Goal: Transaction & Acquisition: Purchase product/service

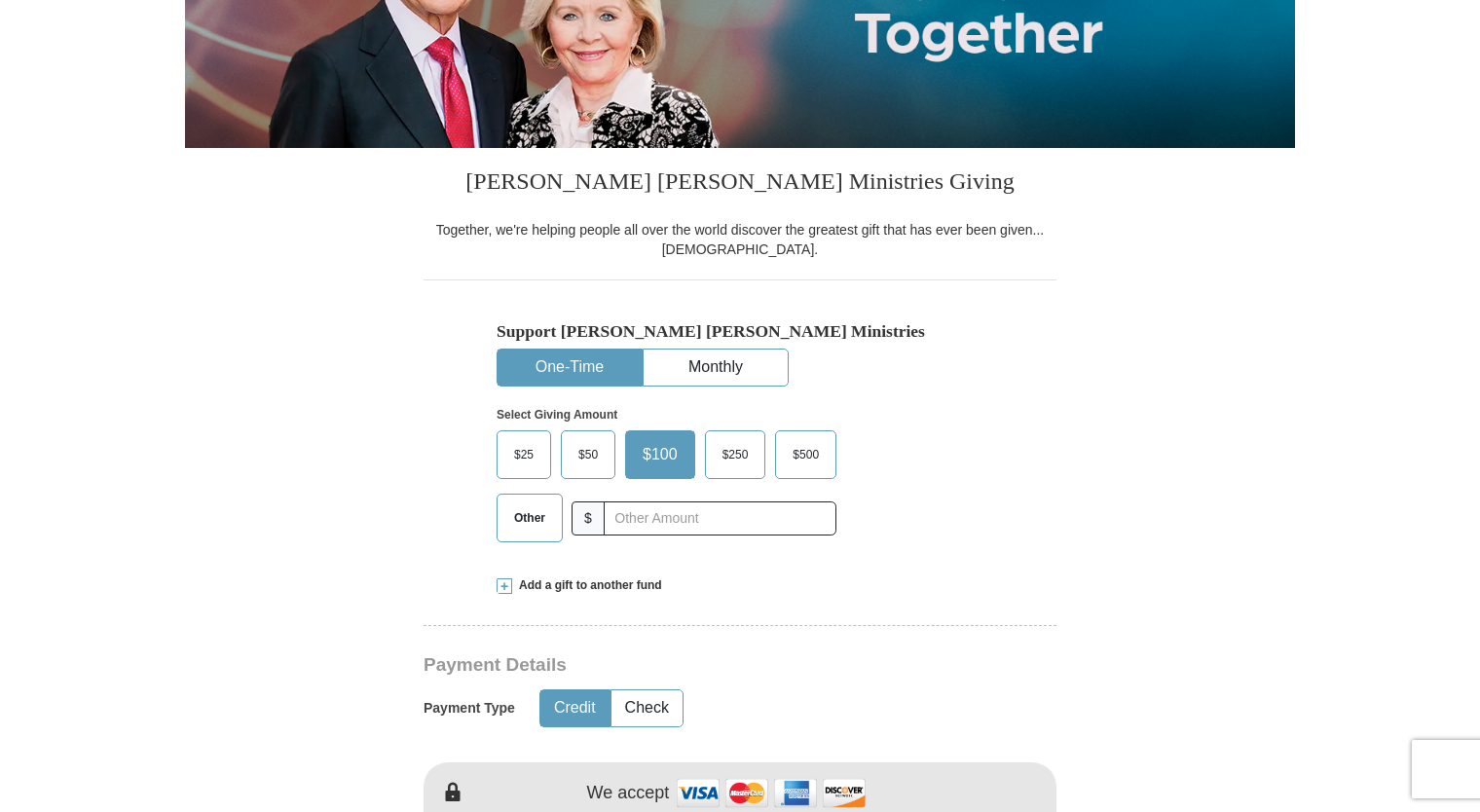
scroll to position [342, 0]
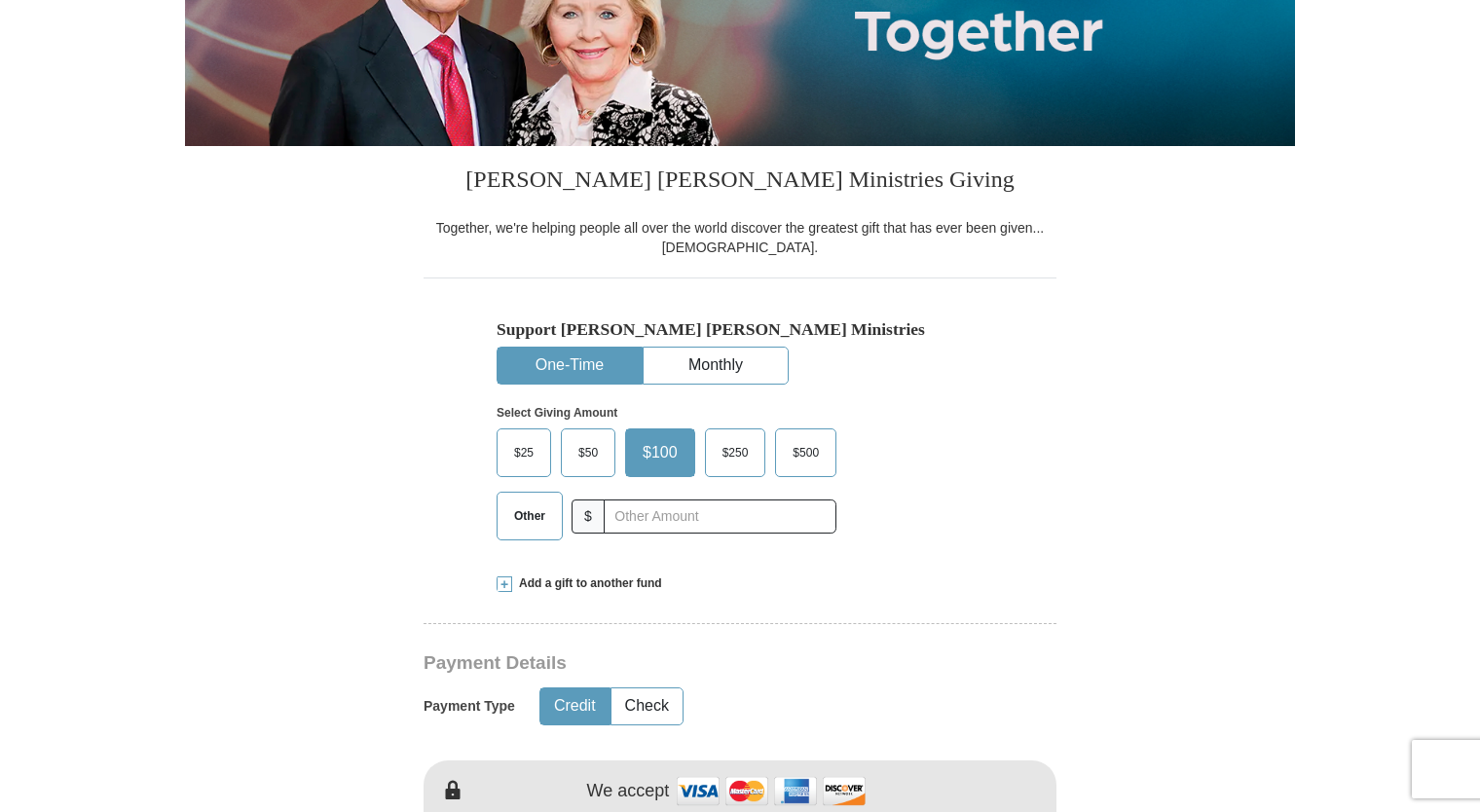
click at [529, 512] on span "Other" at bounding box center [529, 516] width 51 height 29
click at [0, 0] on input "Other" at bounding box center [0, 0] width 0 height 0
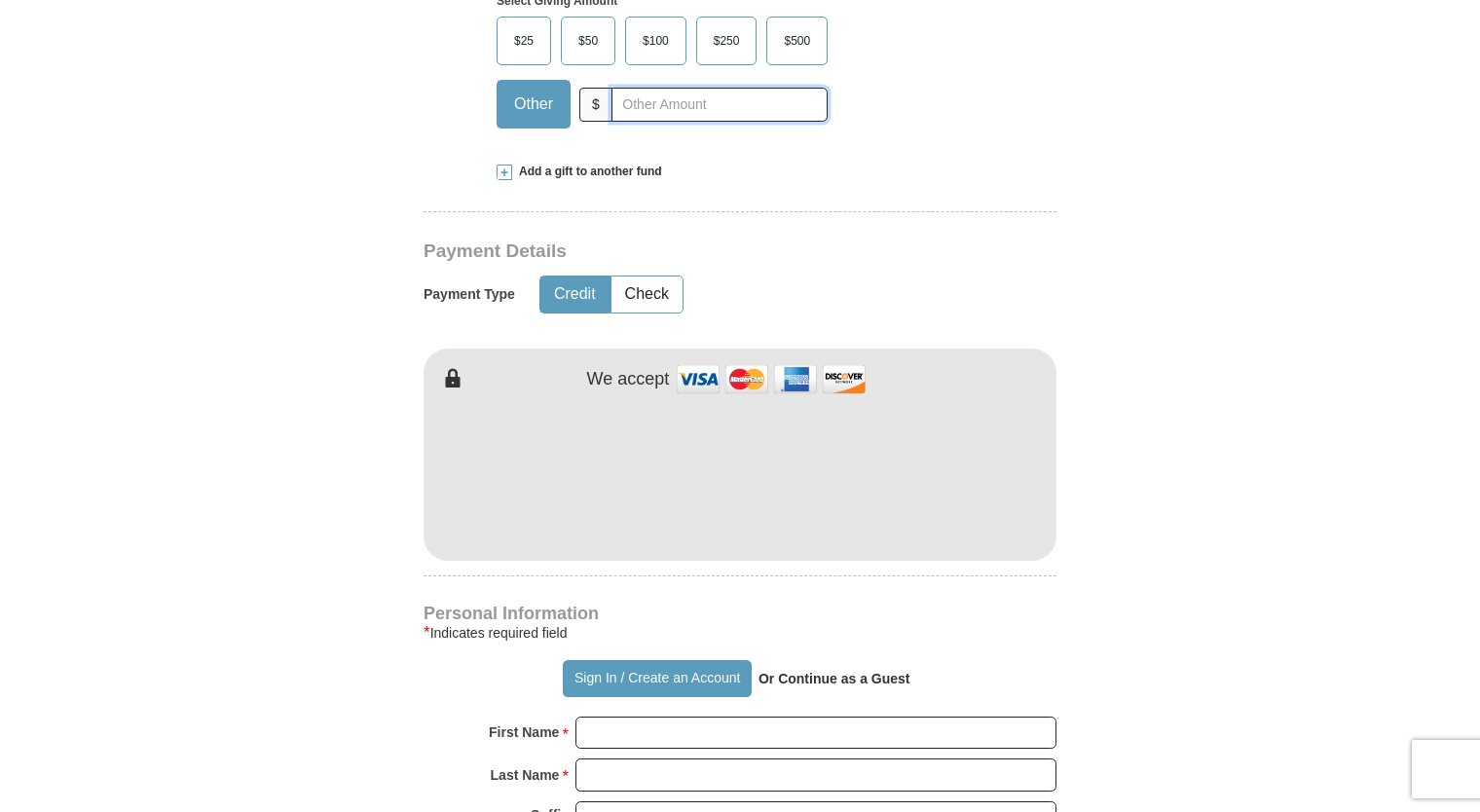
scroll to position [760, 0]
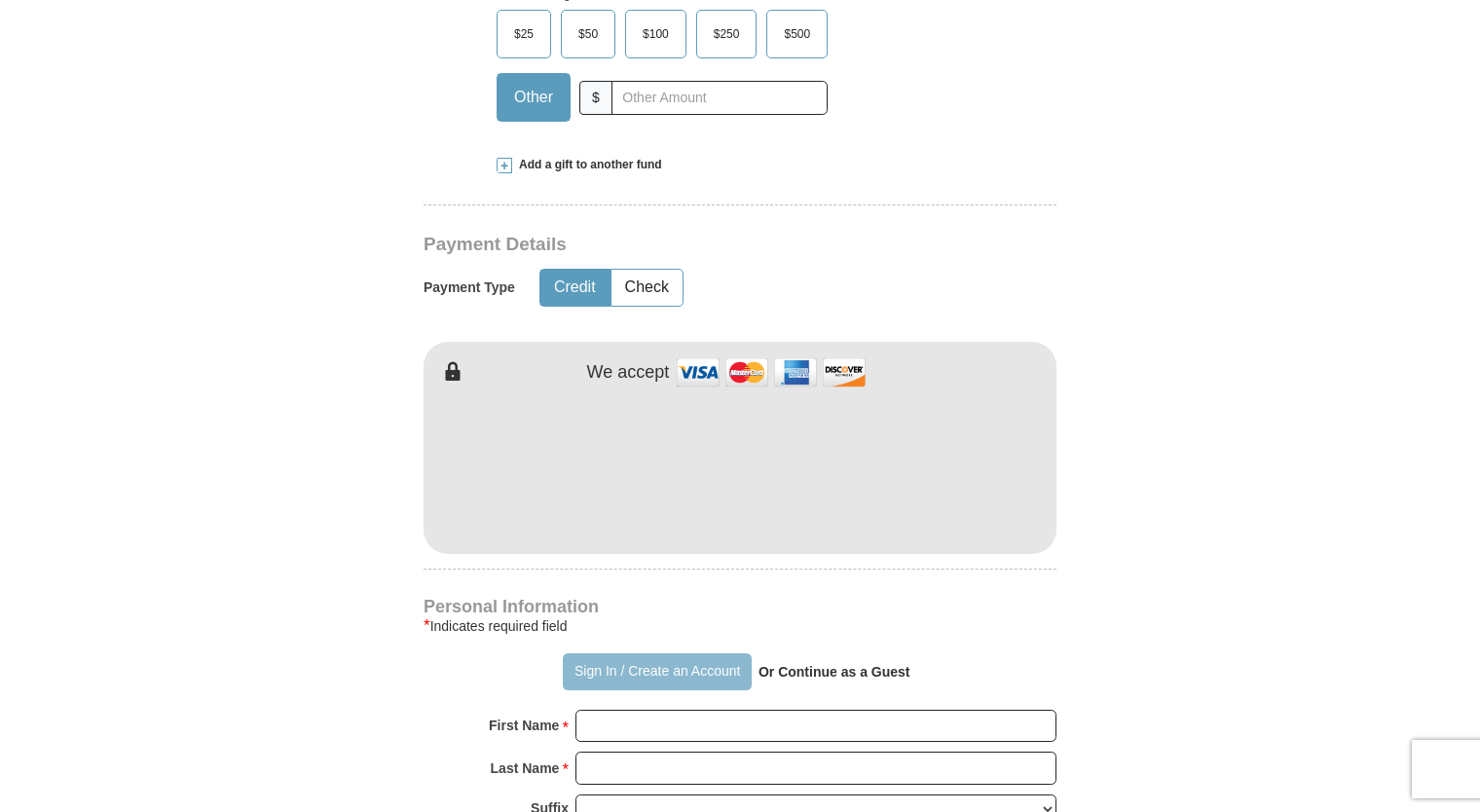
click at [614, 663] on button "Sign In / Create an Account" at bounding box center [656, 672] width 188 height 37
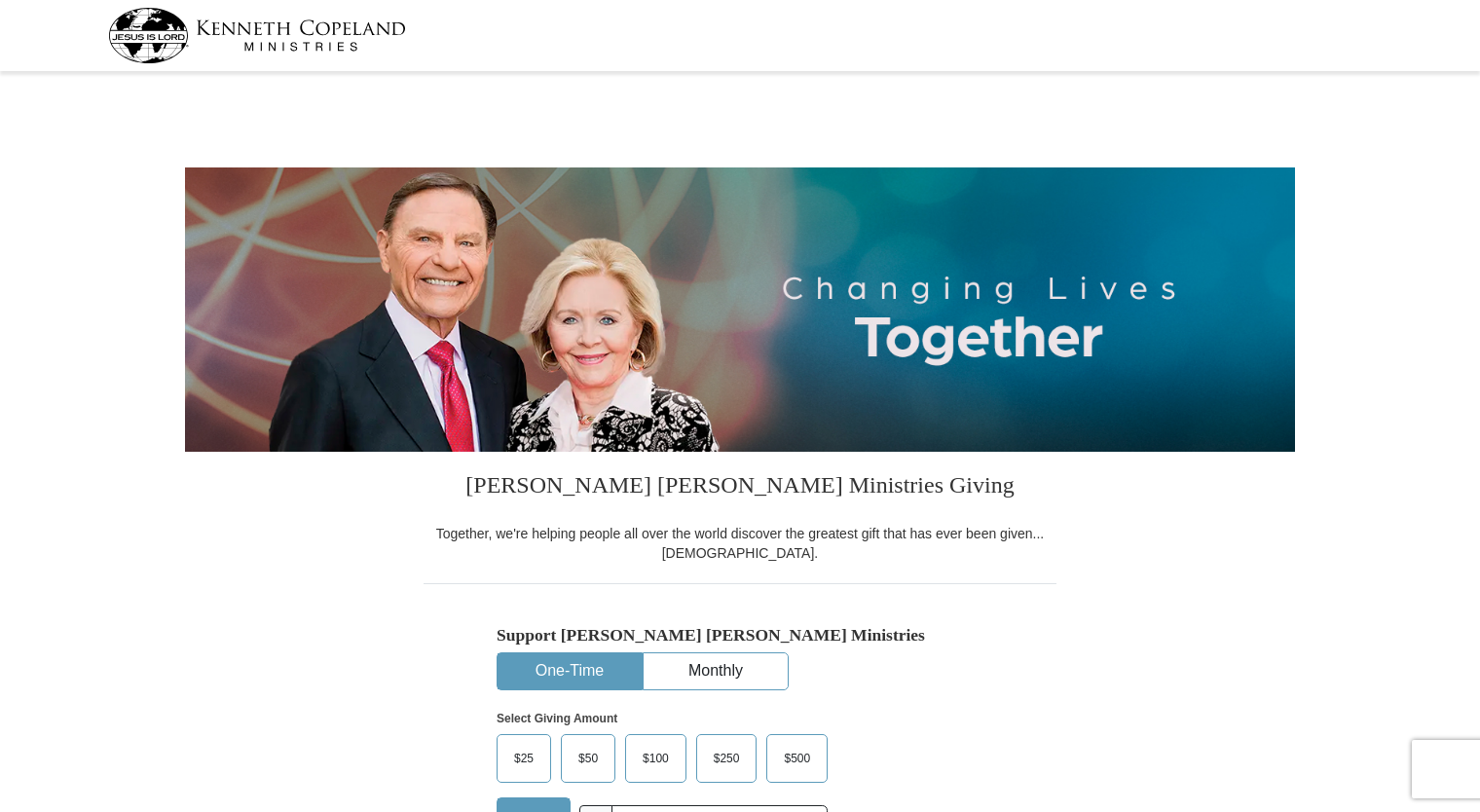
select select "IL"
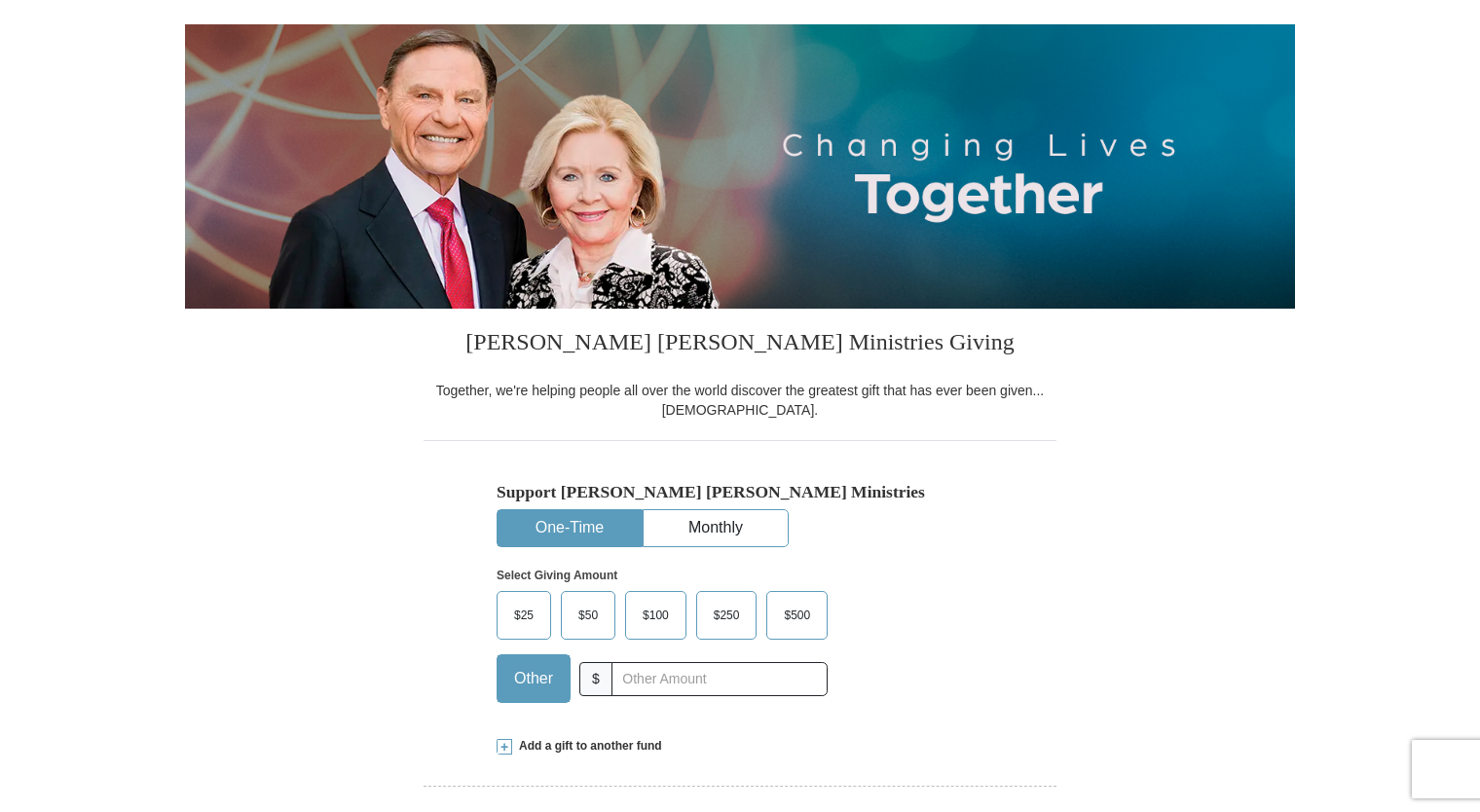
scroll to position [152, 0]
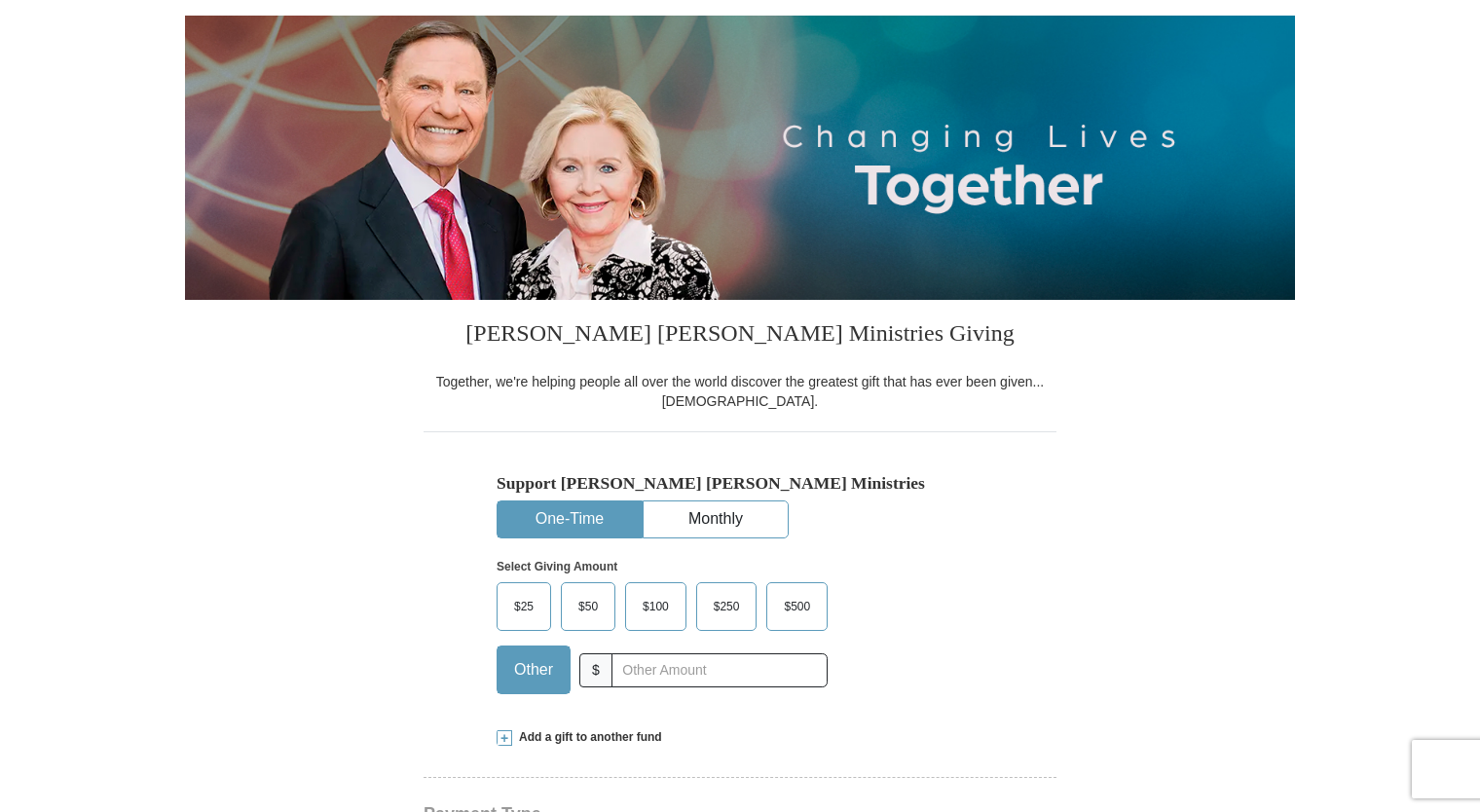
click at [537, 661] on span "Other" at bounding box center [533, 670] width 58 height 29
click at [0, 0] on input "Other" at bounding box center [0, 0] width 0 height 0
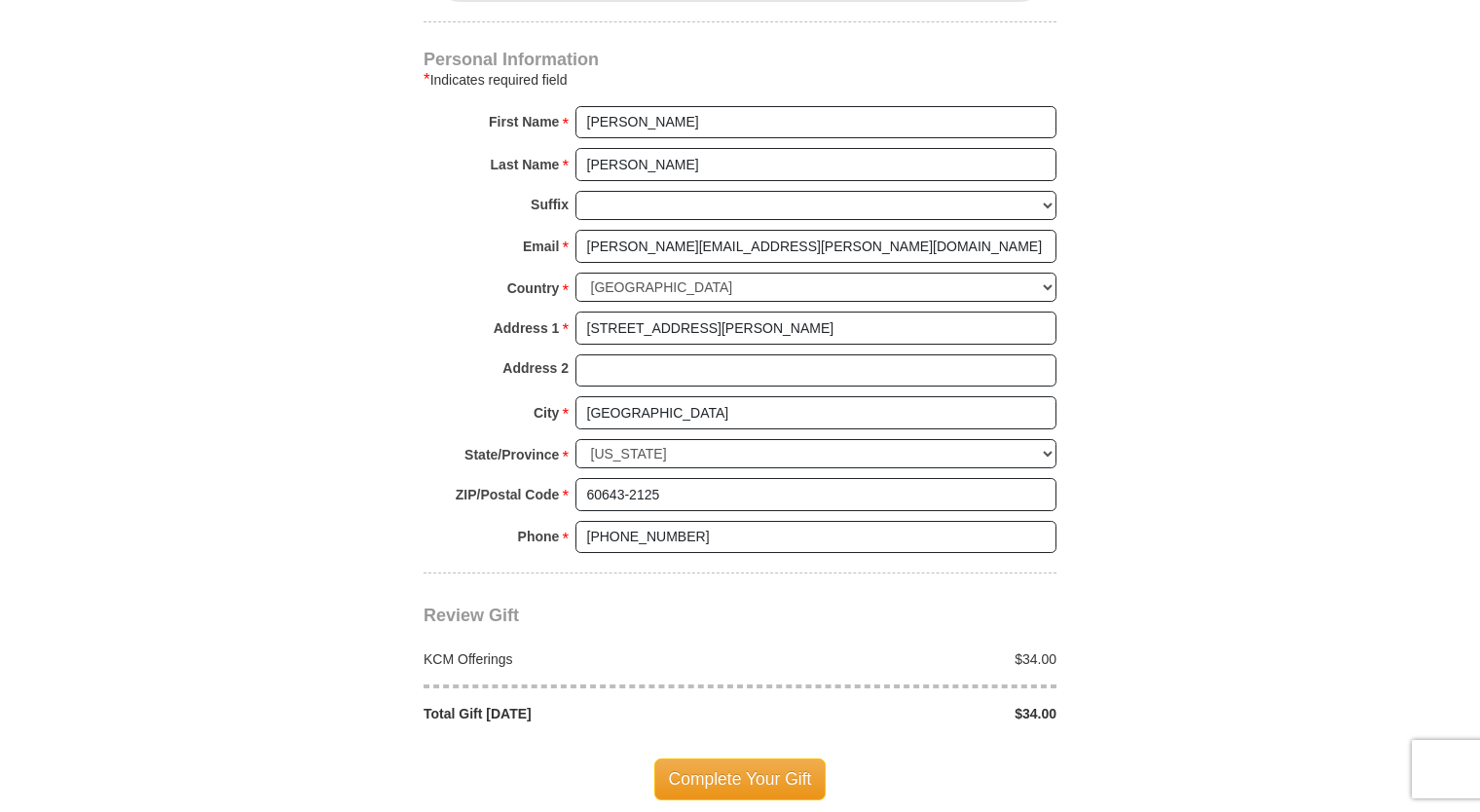
scroll to position [1235, 0]
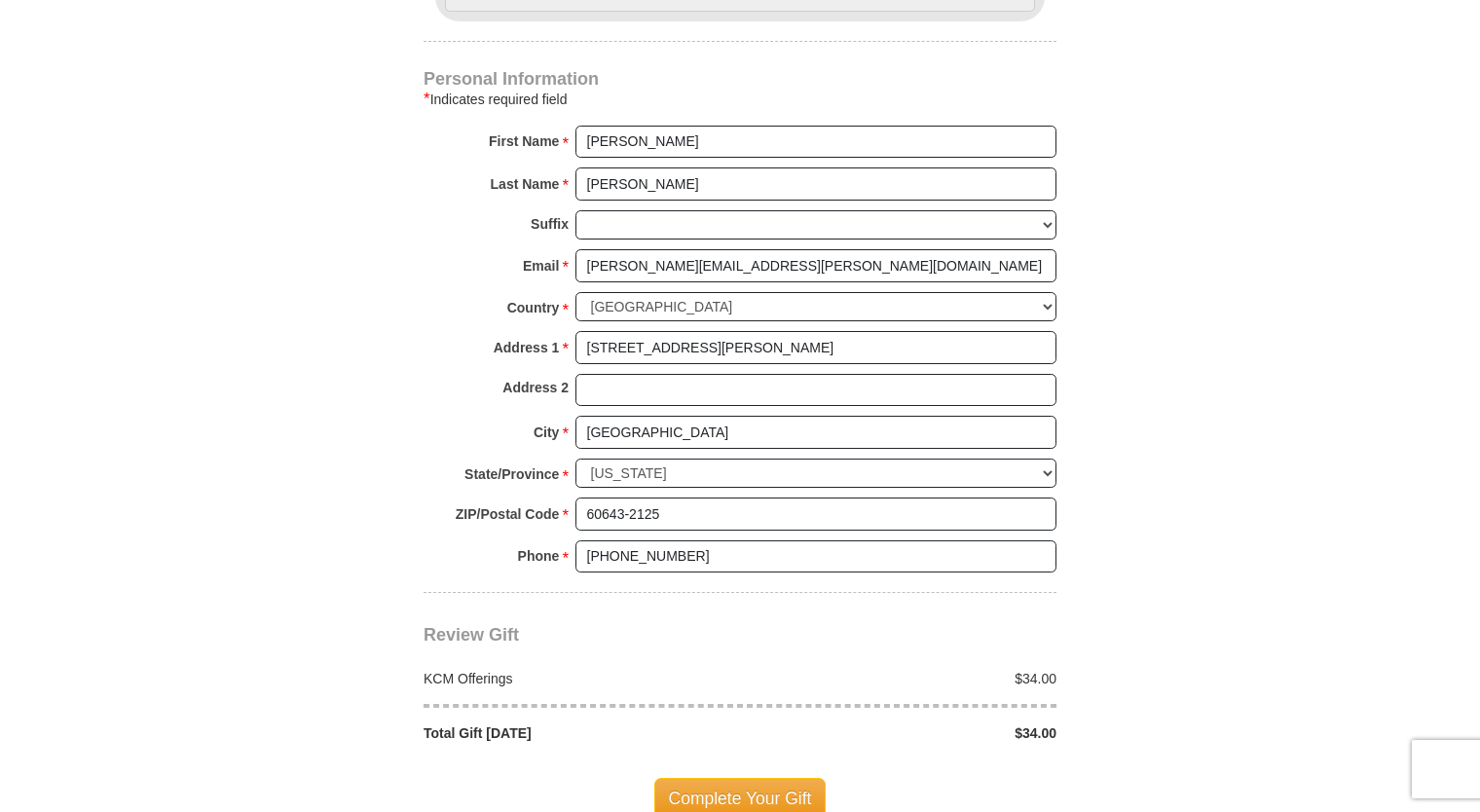
type input "34"
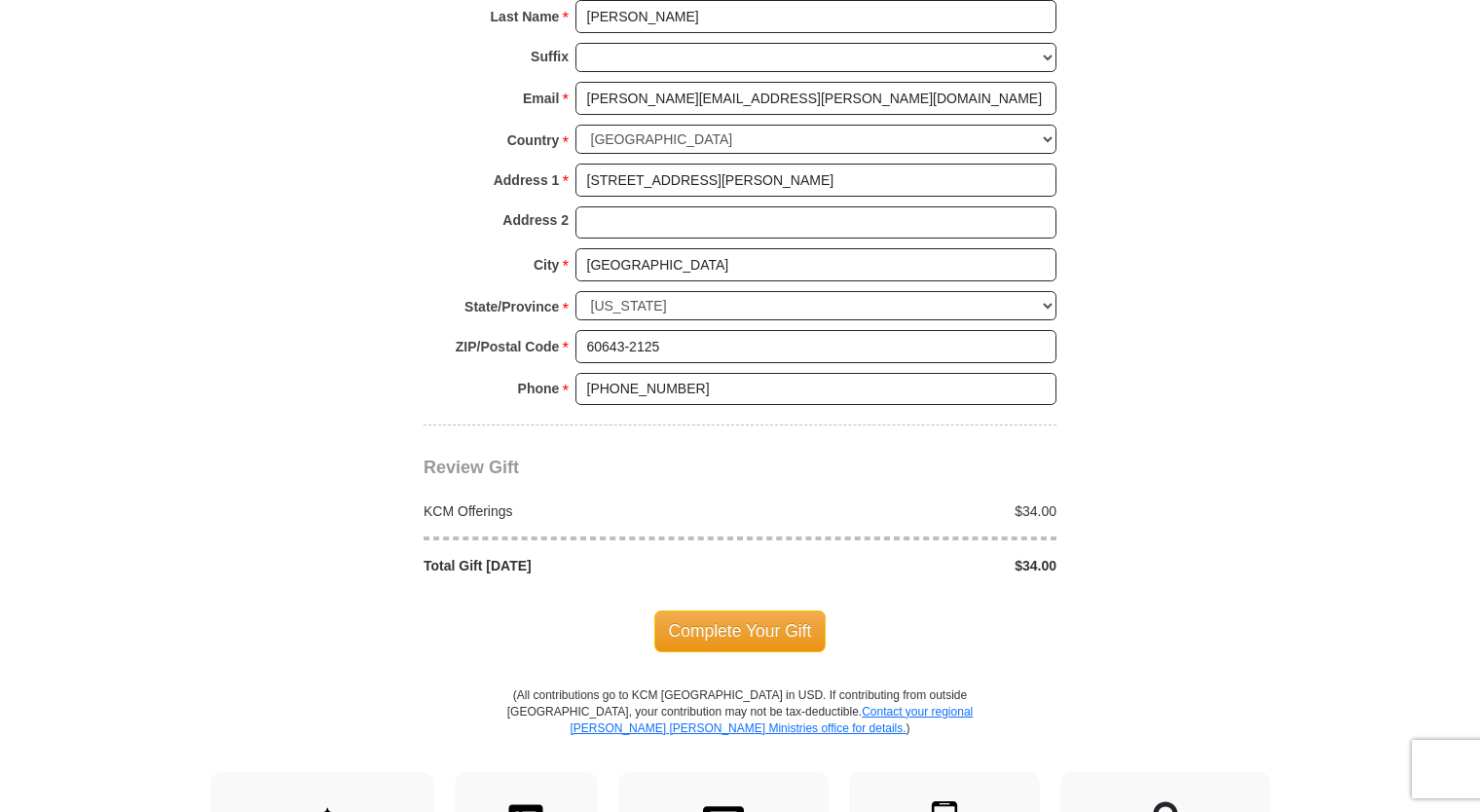
scroll to position [1424, 0]
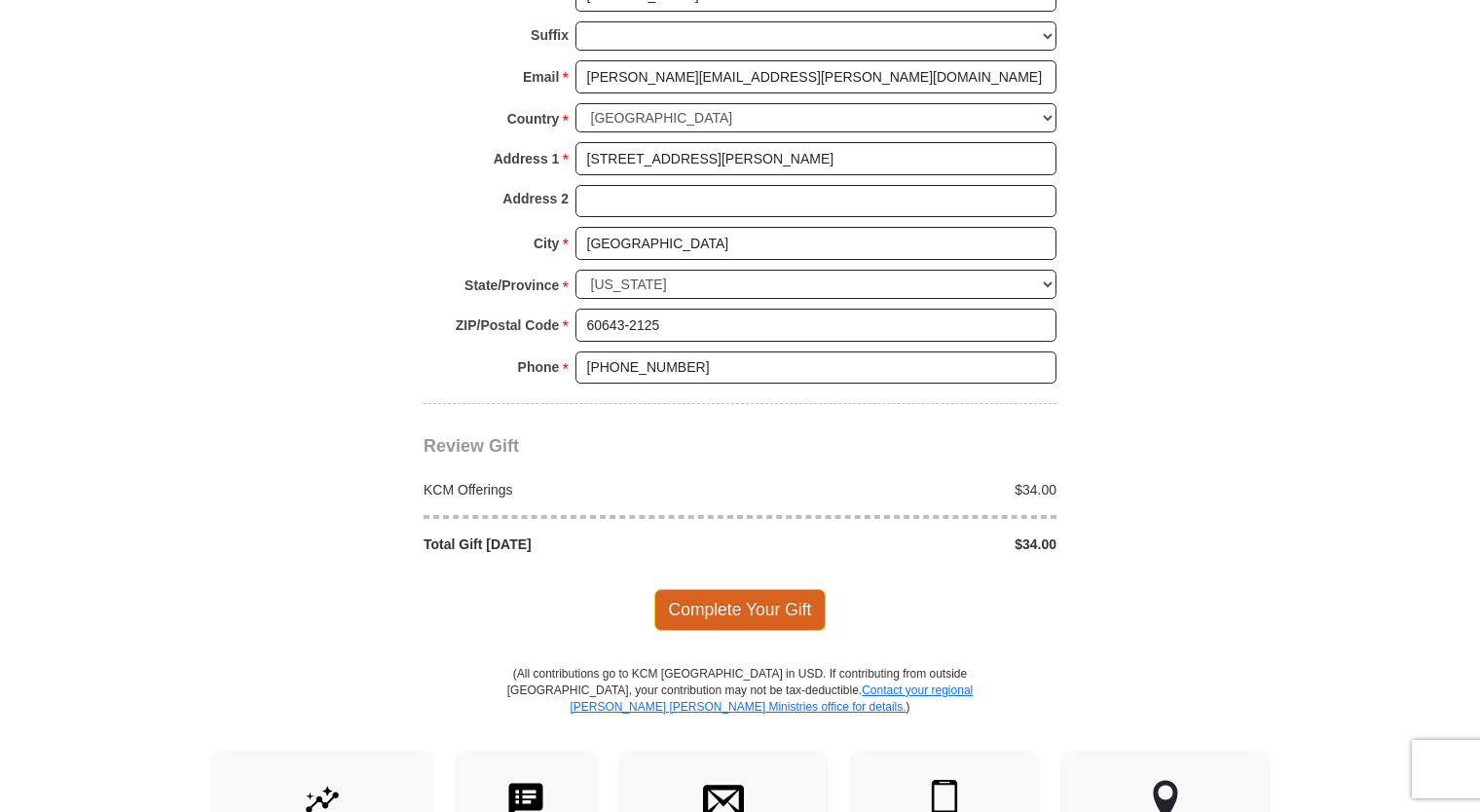
click at [744, 607] on span "Complete Your Gift" at bounding box center [740, 609] width 173 height 41
